Goal: Information Seeking & Learning: Learn about a topic

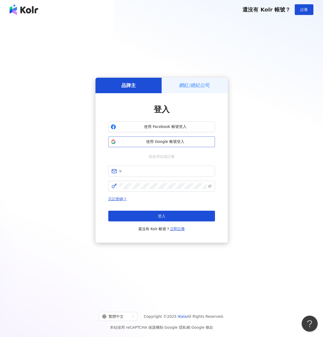
click at [163, 139] on span "使用 Google 帳號登入" at bounding box center [165, 141] width 94 height 5
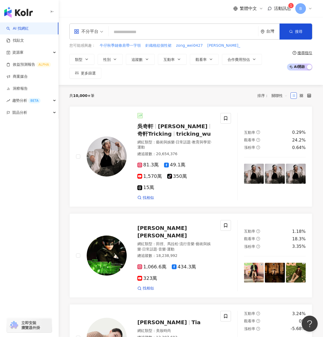
click at [308, 10] on div "B" at bounding box center [303, 8] width 17 height 11
click at [48, 101] on div "趨勢分析 BETA" at bounding box center [29, 100] width 58 height 12
click at [55, 56] on div "資源庫" at bounding box center [29, 52] width 58 height 12
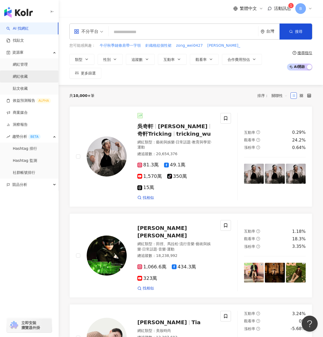
click at [28, 77] on link "網紅收藏" at bounding box center [20, 76] width 15 height 5
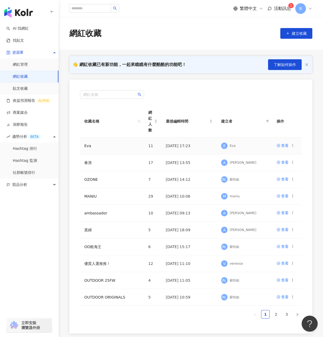
click at [93, 145] on td "Eva" at bounding box center [112, 145] width 64 height 17
click at [91, 146] on td "Eva" at bounding box center [112, 145] width 64 height 17
click at [89, 147] on link "Eva" at bounding box center [87, 146] width 7 height 4
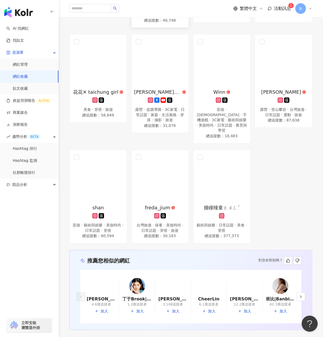
scroll to position [27, 0]
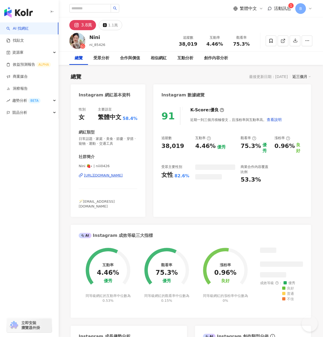
click at [269, 40] on icon at bounding box center [271, 40] width 5 height 5
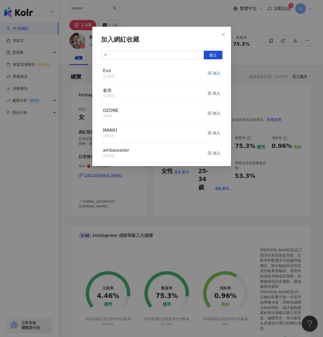
click at [208, 73] on icon "button" at bounding box center [210, 73] width 4 height 4
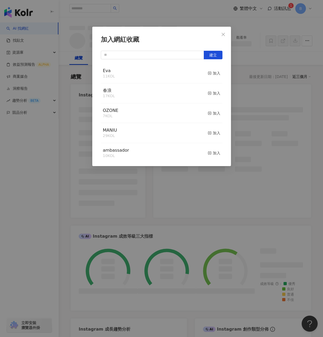
click at [223, 36] on icon "close" at bounding box center [223, 34] width 4 height 4
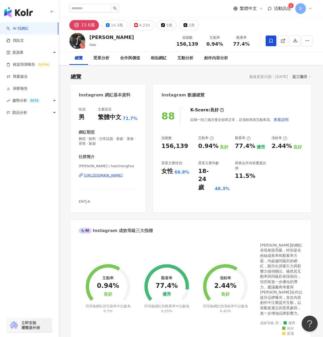
click at [273, 39] on icon at bounding box center [271, 40] width 5 height 5
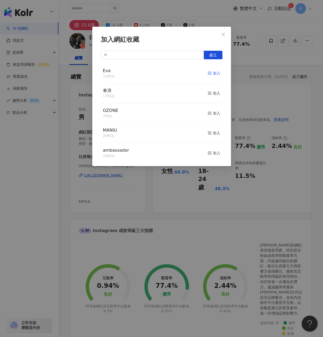
click at [208, 73] on icon "button" at bounding box center [210, 73] width 4 height 4
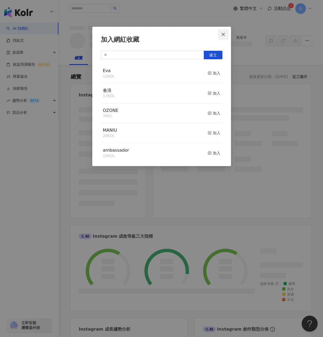
click at [224, 36] on icon "close" at bounding box center [223, 34] width 4 height 4
